Goal: Task Accomplishment & Management: Manage account settings

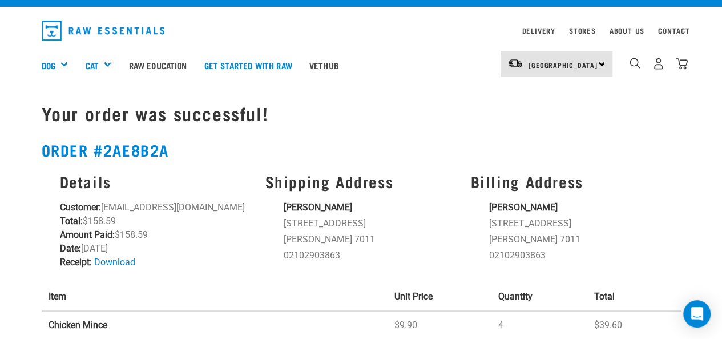
scroll to position [19, 0]
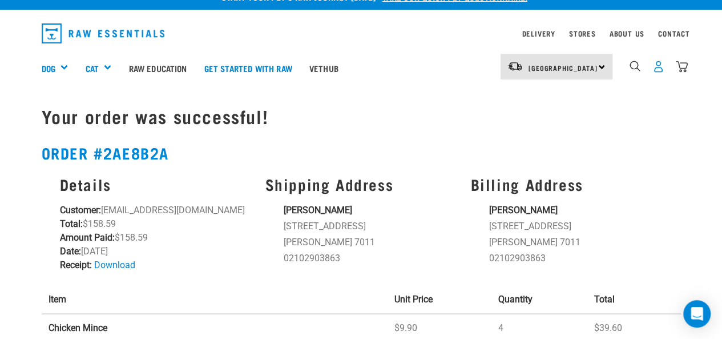
click at [658, 65] on img "dropdown navigation" at bounding box center [659, 67] width 12 height 12
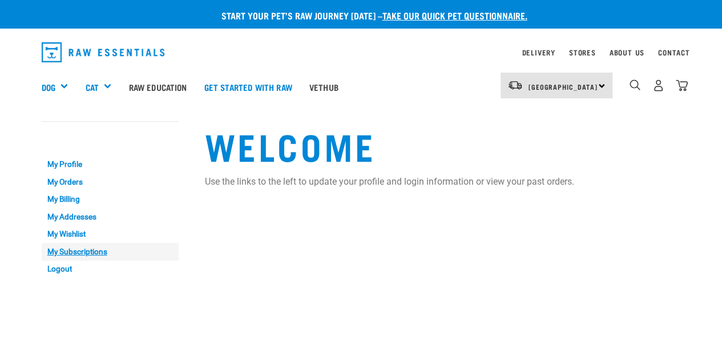
click at [70, 247] on link "My Subscriptions" at bounding box center [110, 252] width 137 height 18
